Goal: Navigation & Orientation: Find specific page/section

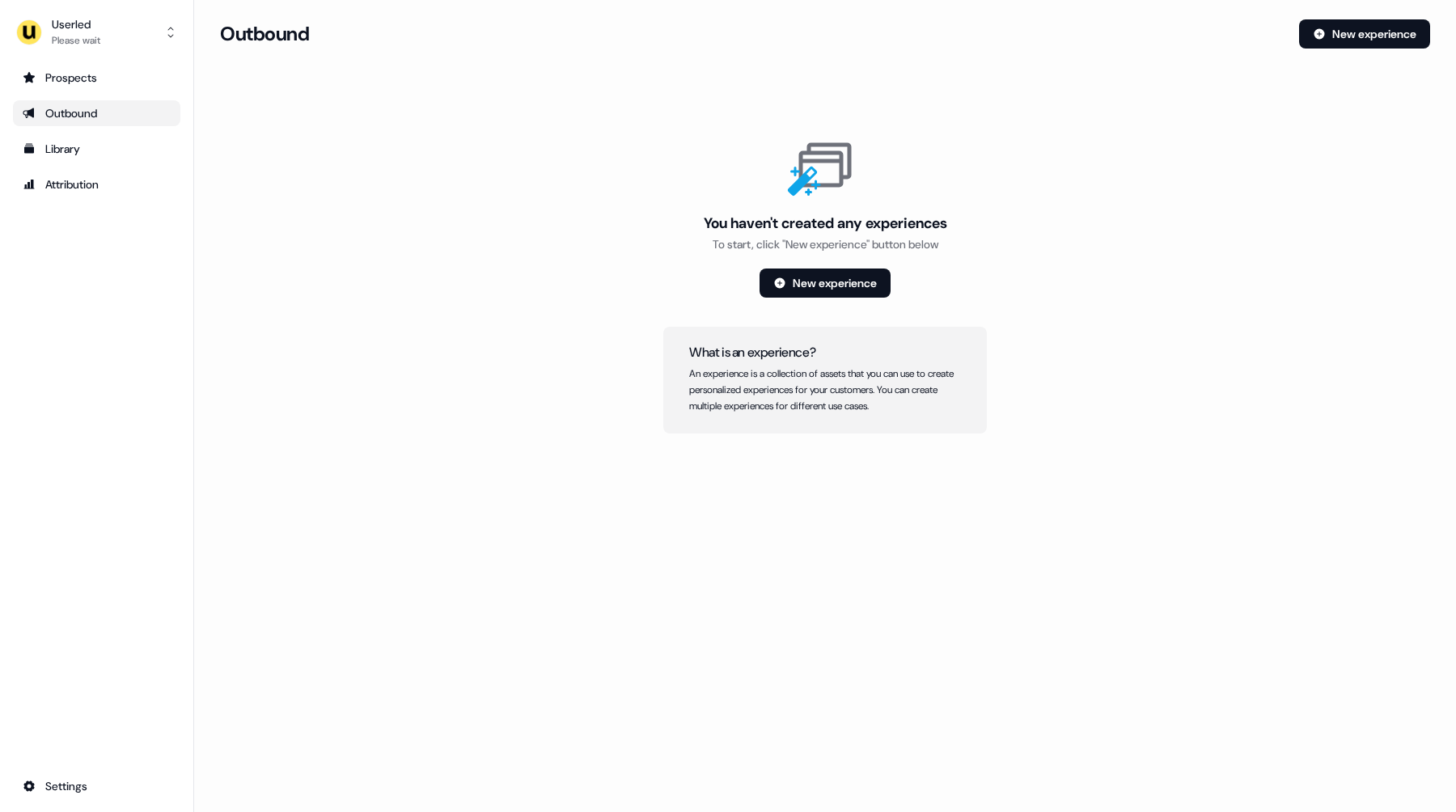
drag, startPoint x: 499, startPoint y: 198, endPoint x: 394, endPoint y: 187, distance: 105.6
click at [457, 193] on div "You haven't created any experiences To start, click "New experience" button bel…" at bounding box center [825, 282] width 1210 height 300
click at [82, 122] on link "Outbound" at bounding box center [97, 113] width 168 height 26
click at [107, 112] on div "Outbound" at bounding box center [97, 114] width 148 height 16
click at [615, 256] on div "You haven't created any experiences To start, click "New experience" button bel…" at bounding box center [825, 282] width 1210 height 300
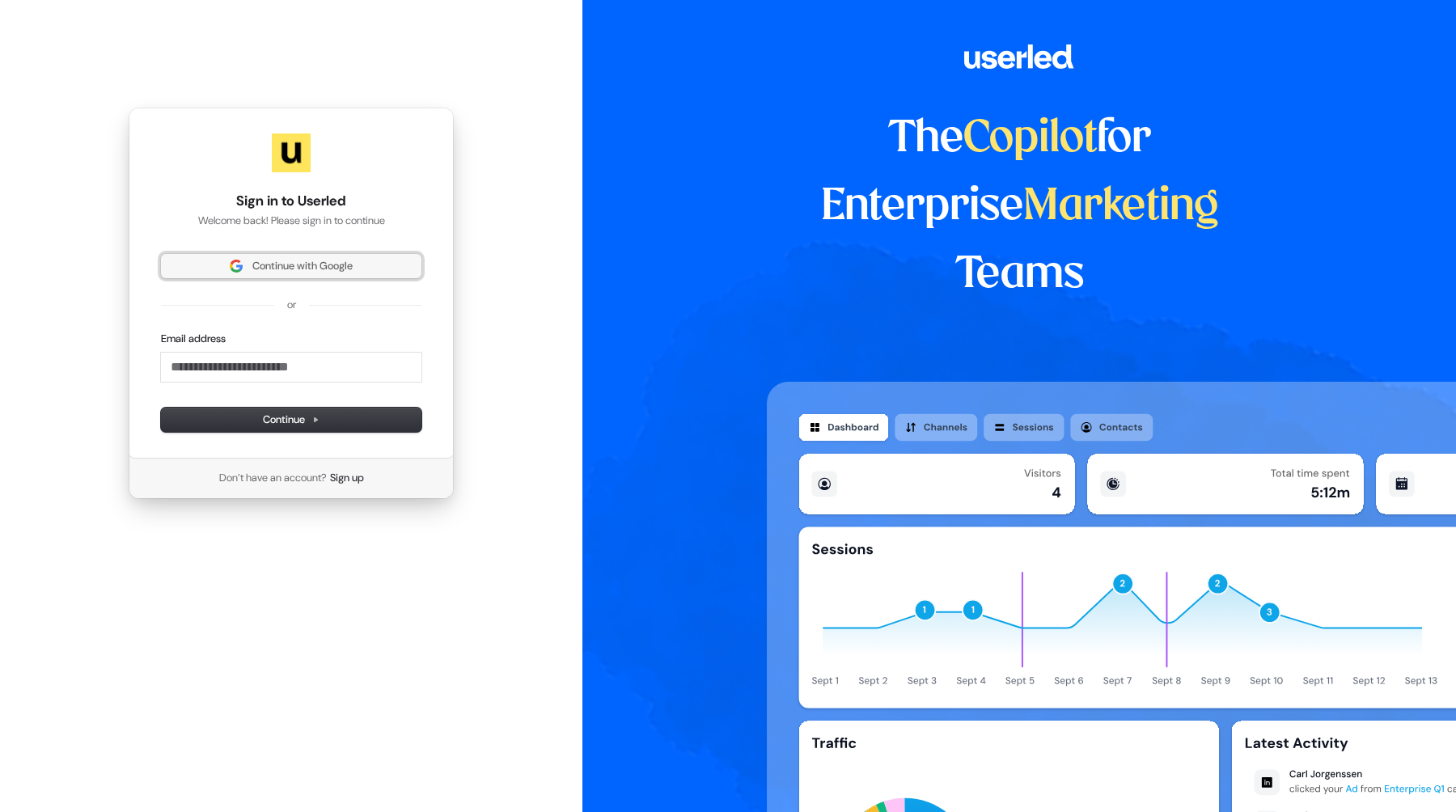
click at [274, 265] on span "Continue with Google" at bounding box center [302, 266] width 100 height 14
